Goal: Find specific page/section: Find specific page/section

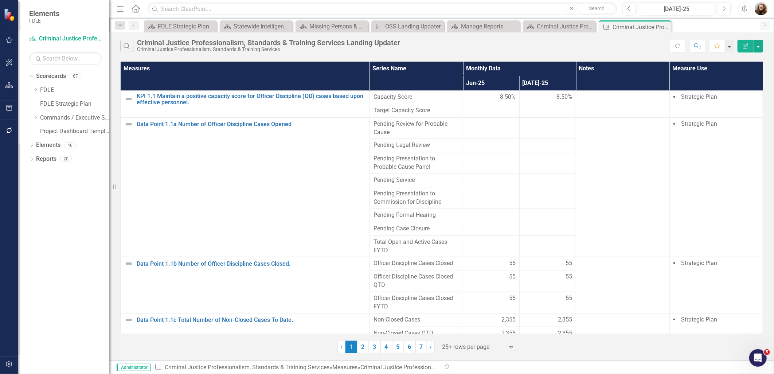
click at [50, 258] on div "Dropdown Scorecards 67 Dropdown FDLE Commissioner's Initiative Team Project Das…" at bounding box center [63, 222] width 91 height 304
click at [48, 162] on link "Reports" at bounding box center [46, 159] width 20 height 8
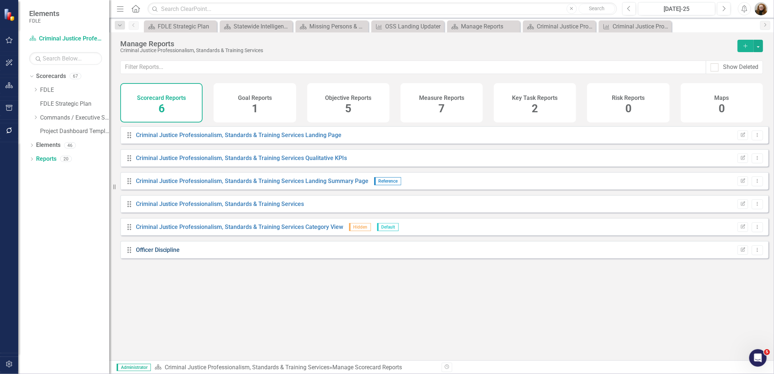
click at [171, 253] on link "Officer Discipline" at bounding box center [158, 249] width 44 height 7
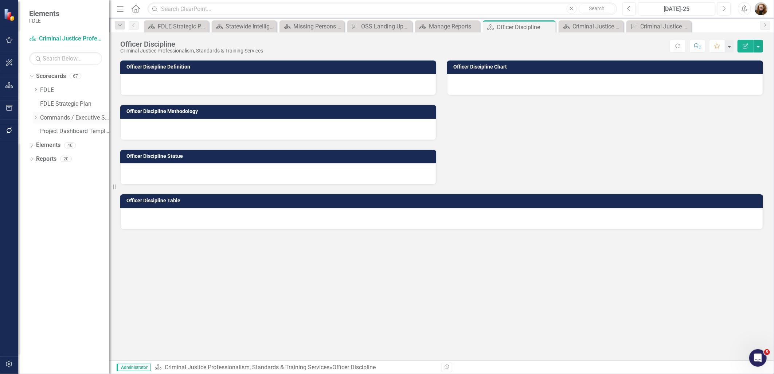
click at [35, 119] on icon "Dropdown" at bounding box center [35, 117] width 5 height 4
click at [42, 173] on icon "Dropdown" at bounding box center [42, 172] width 5 height 4
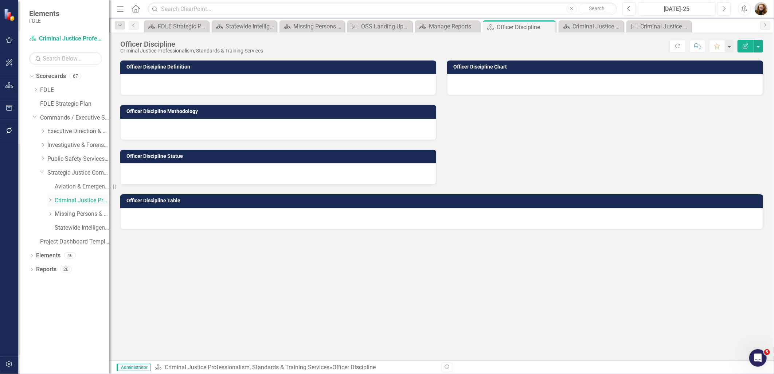
click at [50, 201] on icon at bounding box center [51, 200] width 2 height 4
click at [81, 227] on link "Officer Discipline Caseload Dashboard" at bounding box center [85, 228] width 47 height 8
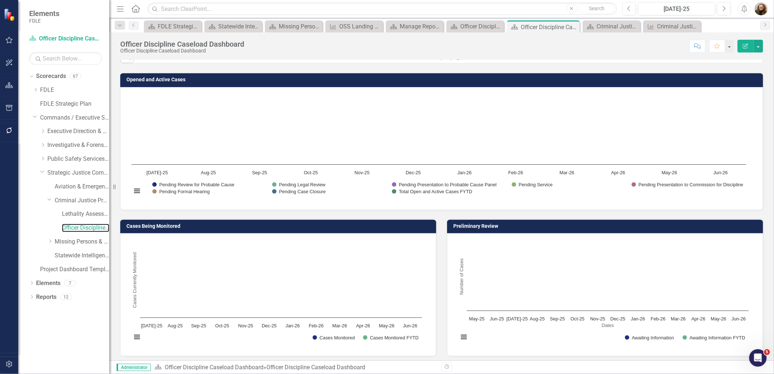
scroll to position [219, 0]
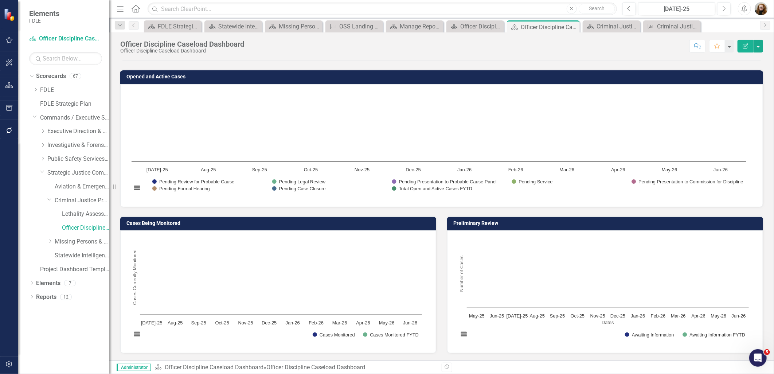
click at [523, 223] on h3 "Preliminary Review" at bounding box center [606, 223] width 306 height 5
click at [530, 221] on h3 "Preliminary Review" at bounding box center [606, 223] width 306 height 5
click at [628, 224] on h3 "Preliminary Review" at bounding box center [606, 223] width 306 height 5
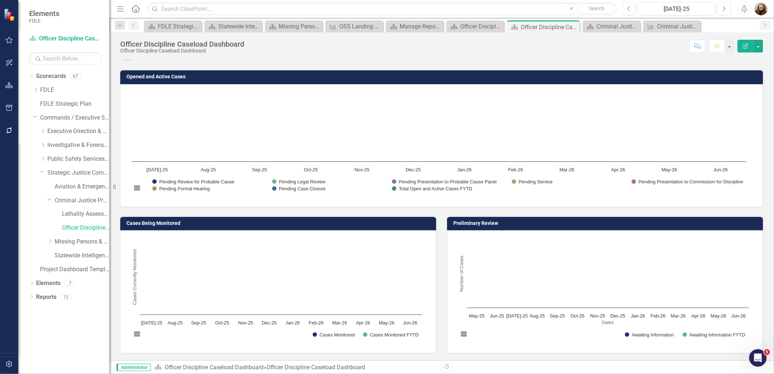
click at [480, 223] on h3 "Preliminary Review" at bounding box center [606, 223] width 306 height 5
click at [460, 224] on h3 "Preliminary Review" at bounding box center [606, 223] width 306 height 5
click at [525, 257] on rect "Interactive chart" at bounding box center [604, 290] width 298 height 109
